Goal: Find specific page/section: Locate a particular part of the current website

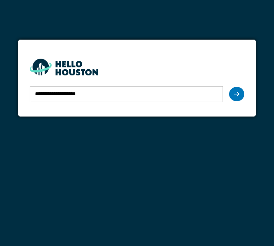
click at [240, 91] on div at bounding box center [236, 94] width 15 height 14
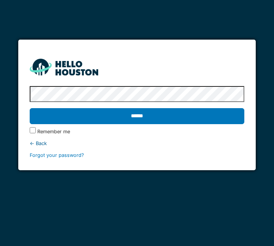
click at [183, 113] on input "******" at bounding box center [137, 116] width 215 height 16
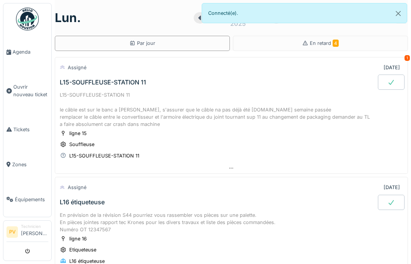
click at [21, 49] on span "Agenda" at bounding box center [31, 51] width 36 height 7
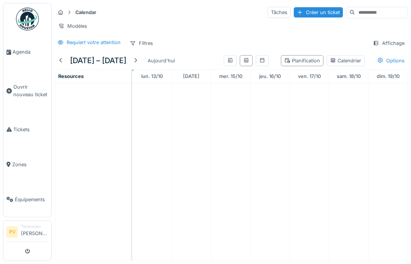
click at [19, 52] on span "Agenda" at bounding box center [31, 51] width 36 height 7
